Goal: Check status: Check status

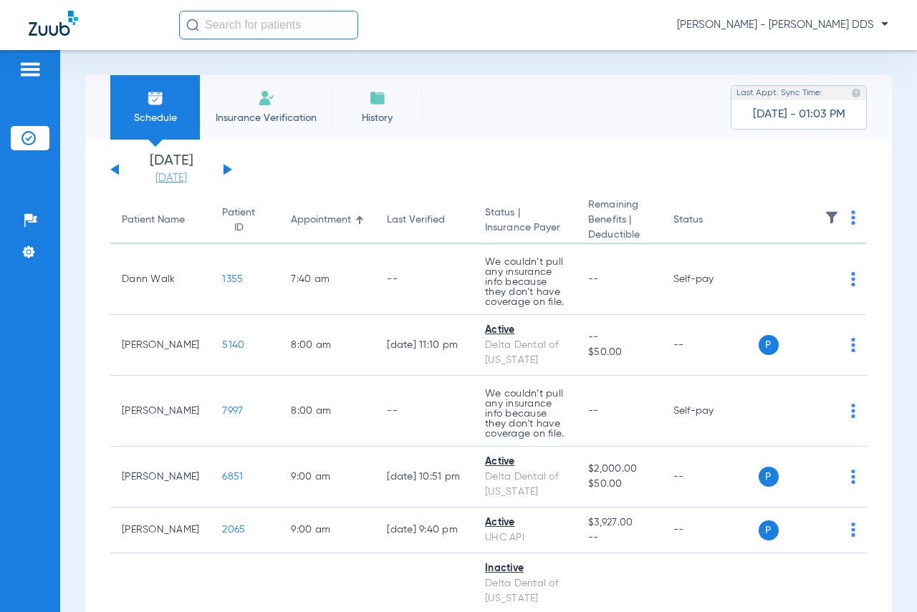
click at [180, 176] on link "[DATE]" at bounding box center [171, 178] width 86 height 14
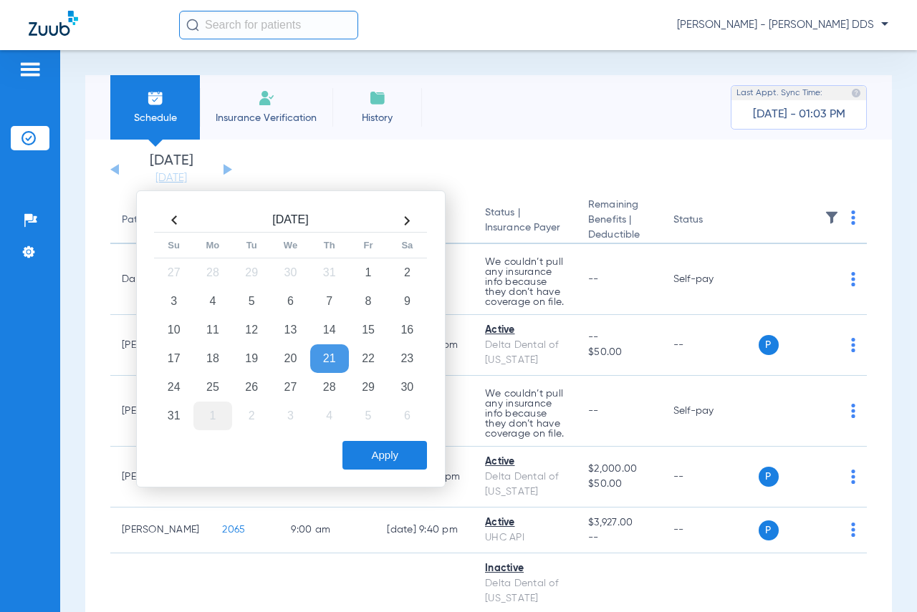
click at [211, 413] on td "1" at bounding box center [212, 416] width 39 height 29
click at [371, 451] on button "Apply" at bounding box center [384, 455] width 85 height 29
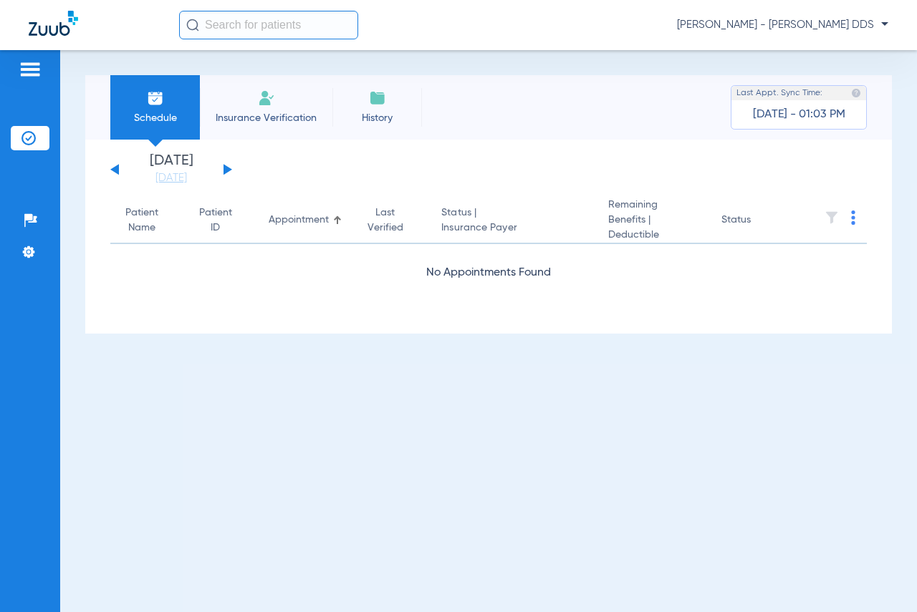
click at [227, 172] on button at bounding box center [228, 169] width 9 height 11
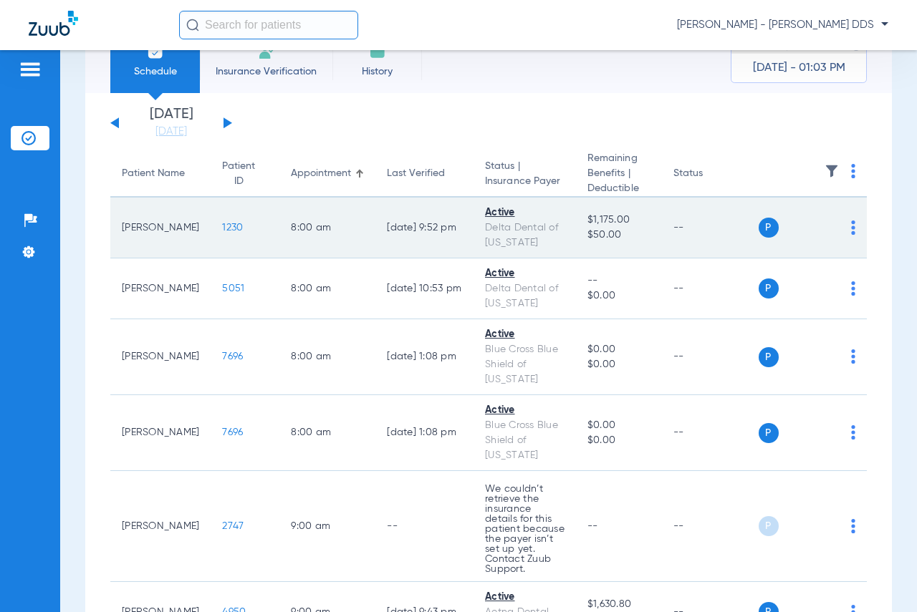
scroll to position [72, 0]
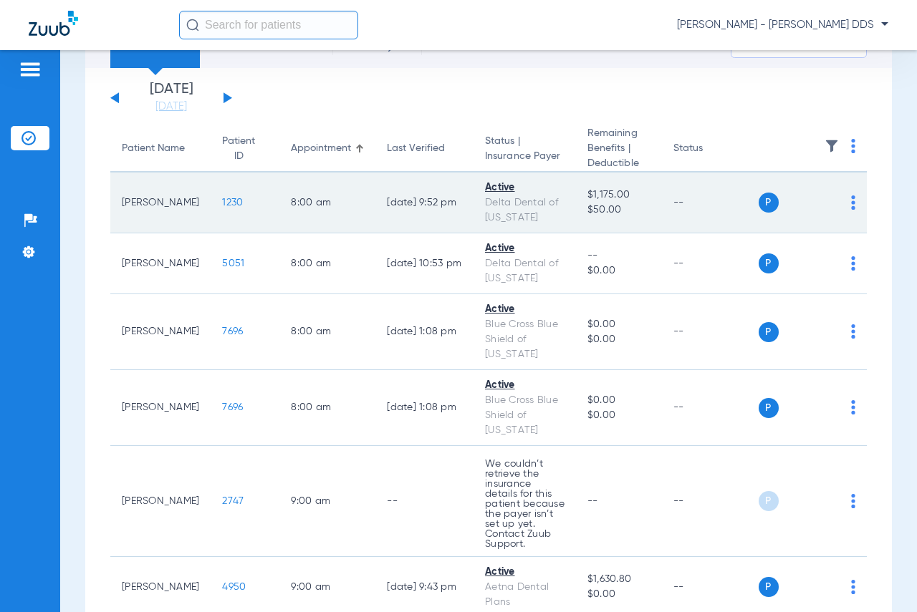
click at [211, 206] on td "1230" at bounding box center [245, 203] width 69 height 61
click at [222, 202] on span "1230" at bounding box center [232, 203] width 21 height 10
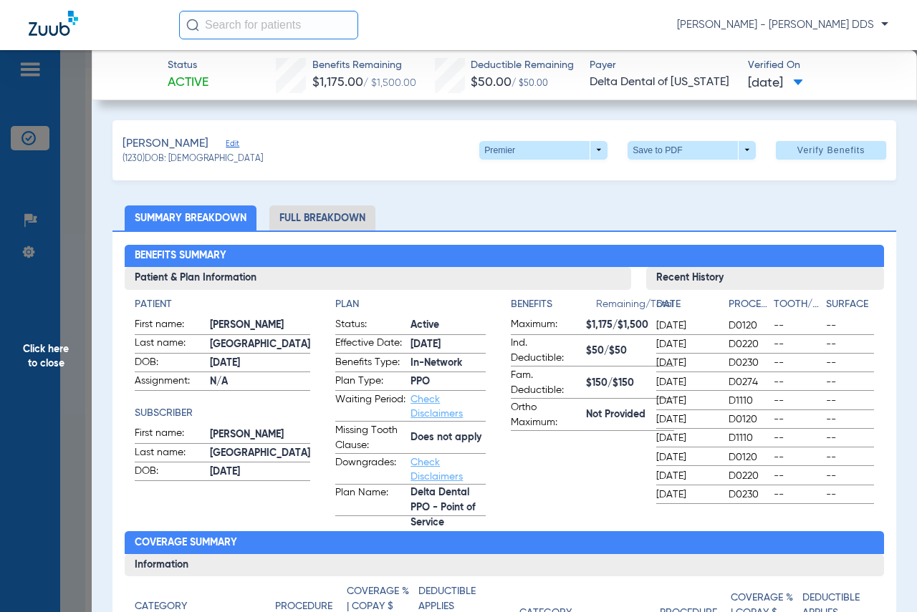
click at [2, 375] on span "Click here to close" at bounding box center [46, 356] width 92 height 612
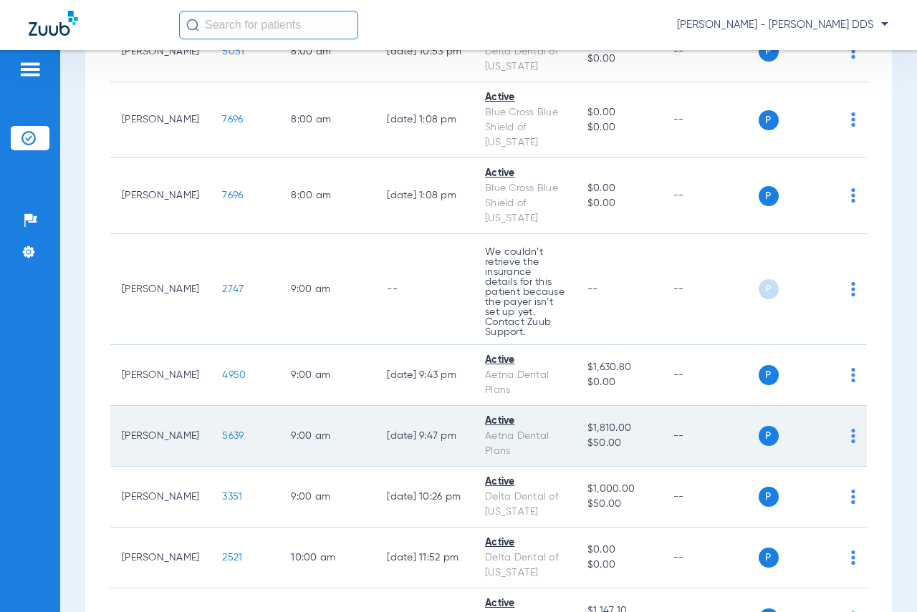
scroll to position [287, 0]
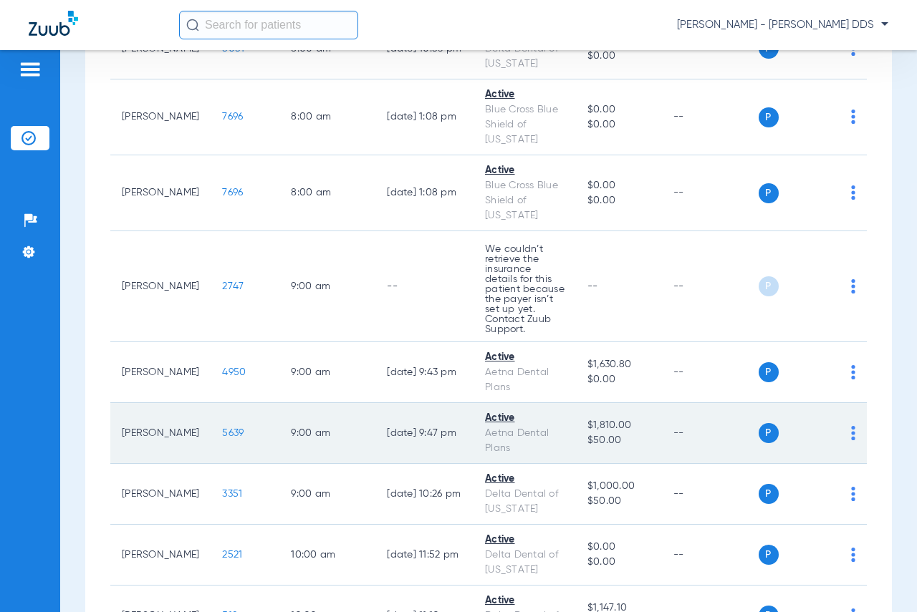
click at [222, 428] on span "5639" at bounding box center [232, 433] width 21 height 10
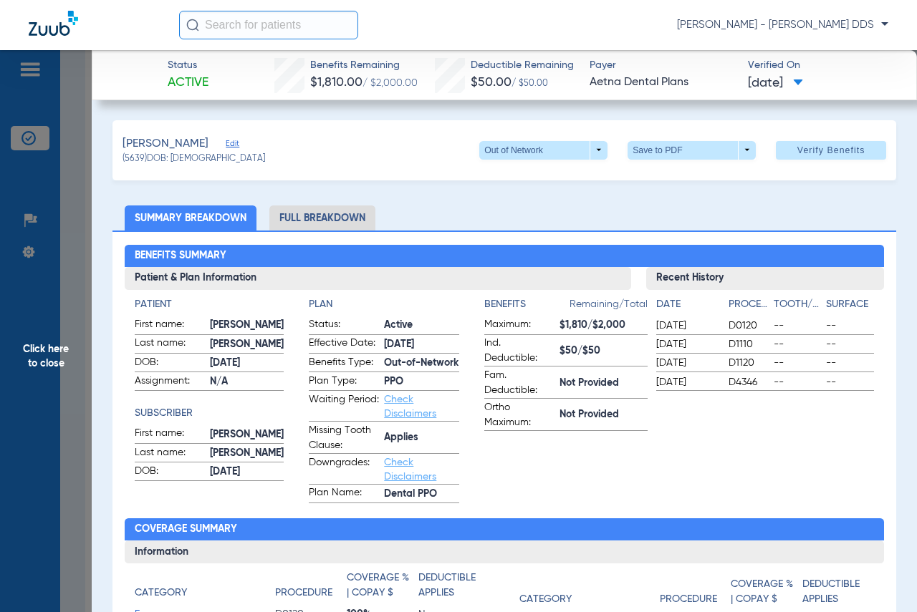
drag, startPoint x: 44, startPoint y: 345, endPoint x: 59, endPoint y: 321, distance: 28.6
click at [44, 345] on span "Click here to close" at bounding box center [46, 356] width 92 height 612
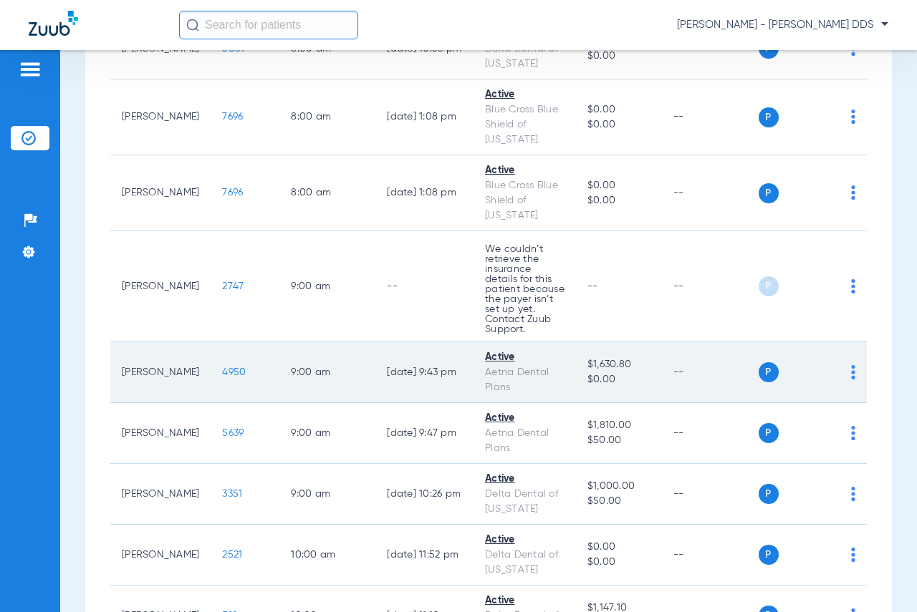
click at [222, 367] on span "4950" at bounding box center [234, 372] width 24 height 10
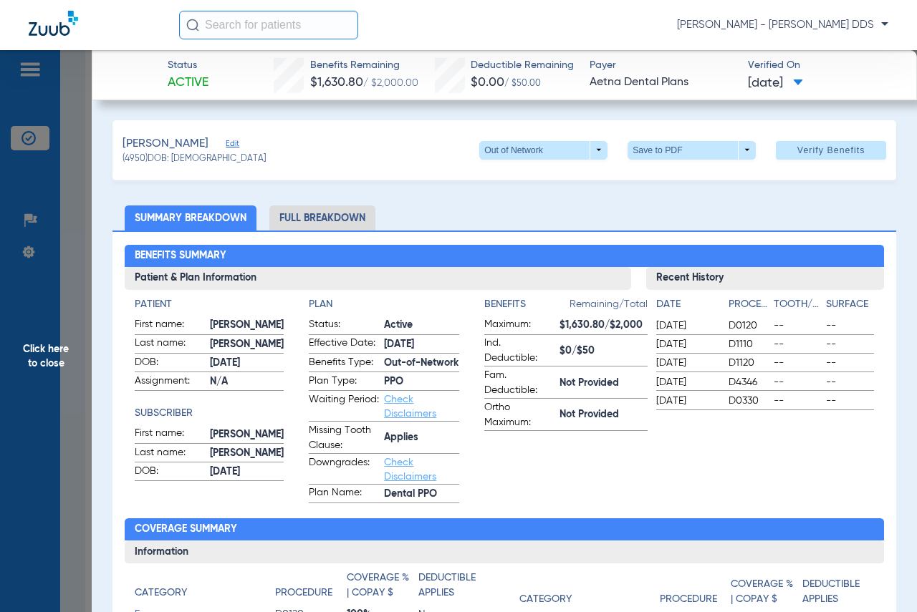
click at [20, 316] on span "Click here to close" at bounding box center [46, 356] width 92 height 612
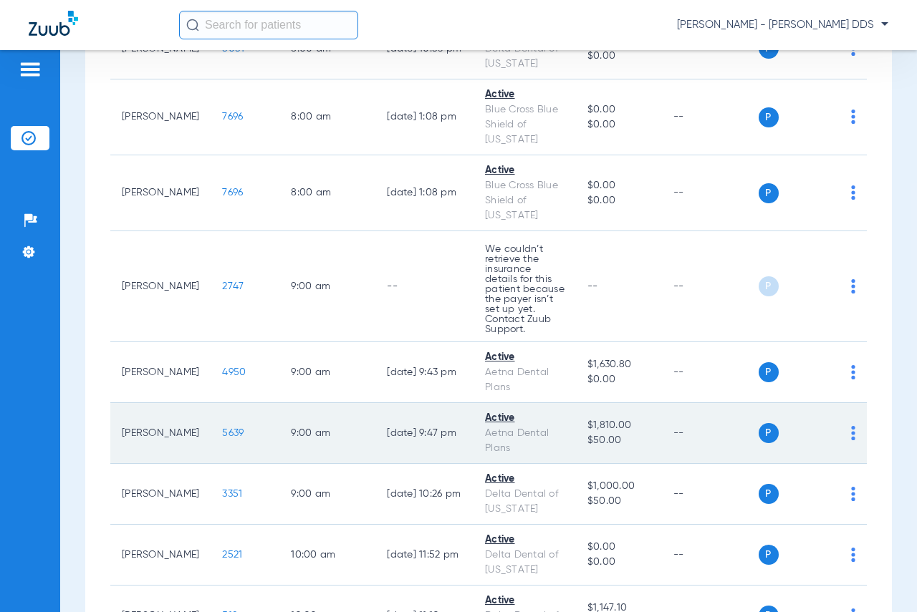
scroll to position [358, 0]
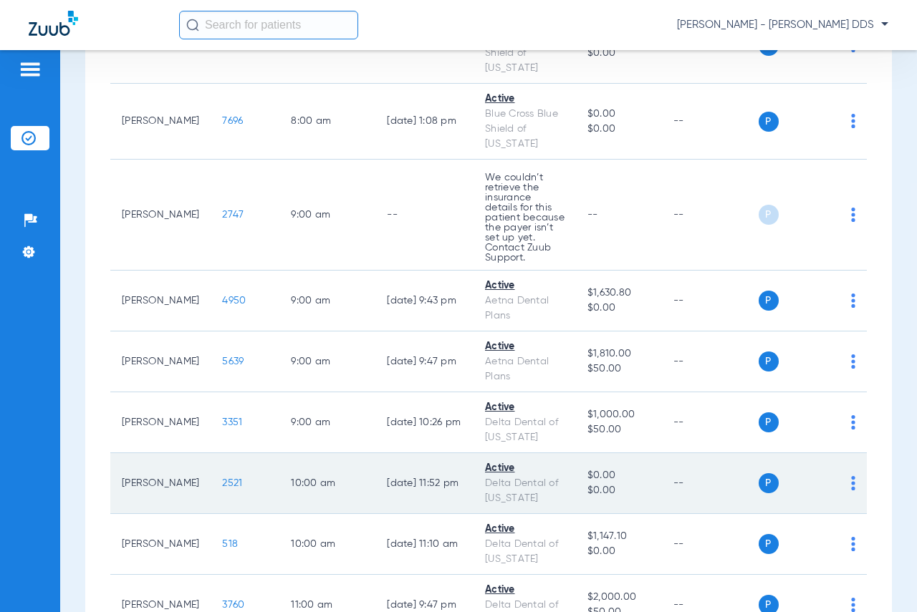
click at [222, 479] on span "2521" at bounding box center [232, 484] width 20 height 10
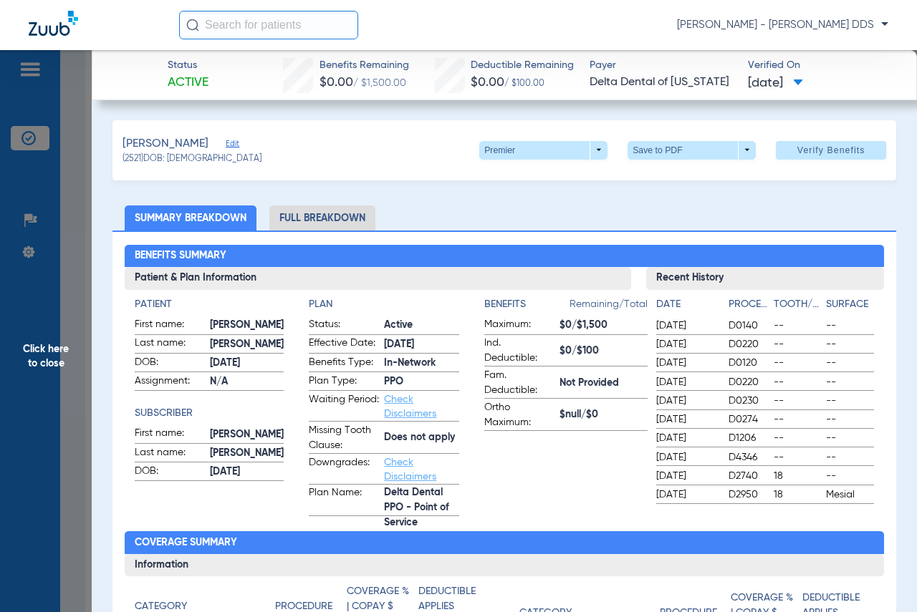
click at [65, 367] on span "Click here to close" at bounding box center [46, 356] width 92 height 612
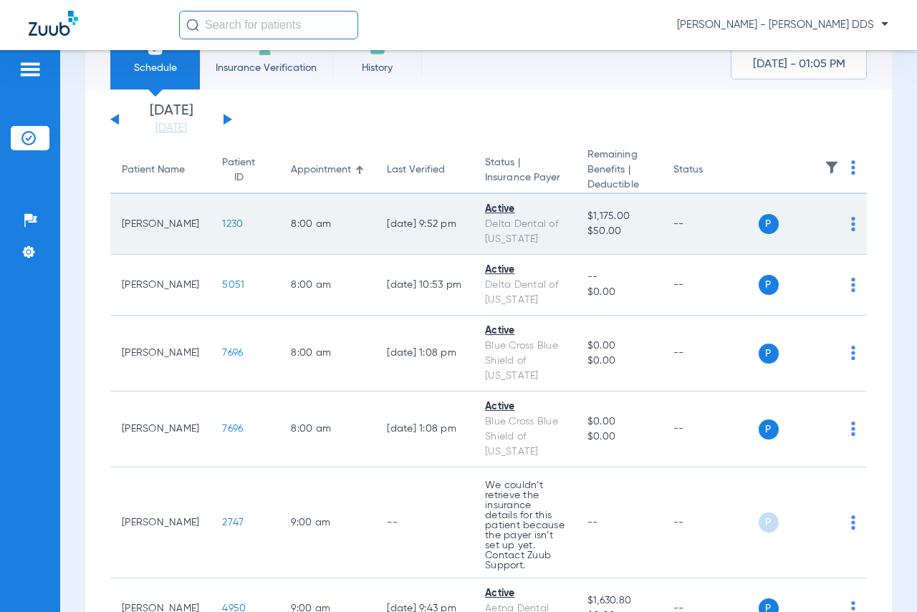
scroll to position [0, 0]
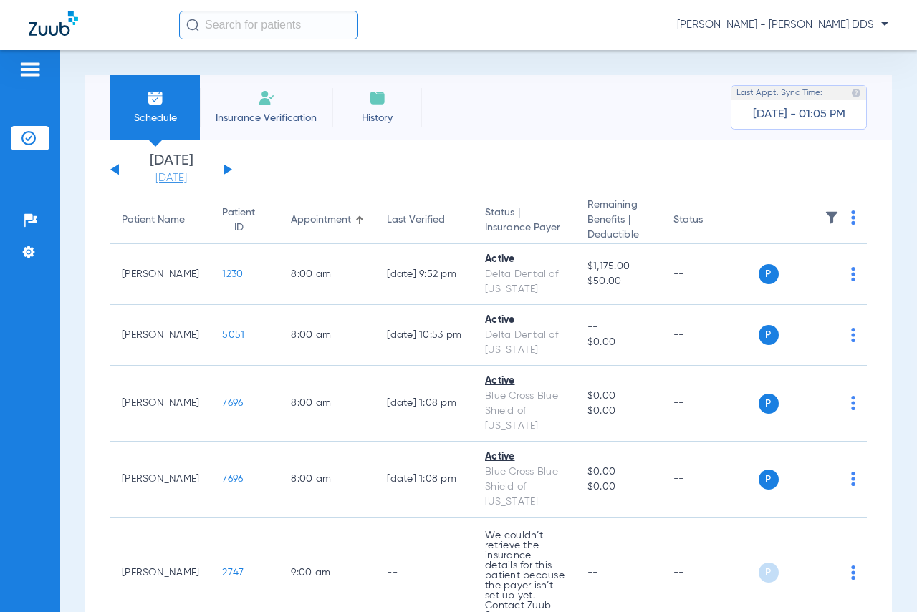
click at [166, 177] on link "[DATE]" at bounding box center [171, 178] width 86 height 14
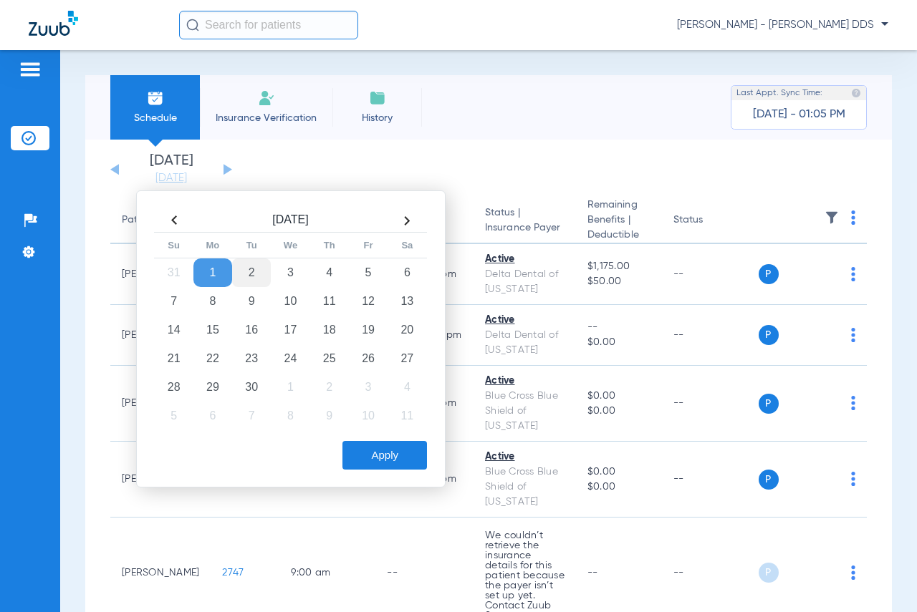
click at [258, 274] on td "2" at bounding box center [251, 273] width 39 height 29
click at [385, 444] on button "Apply" at bounding box center [384, 455] width 85 height 29
